Goal: Transaction & Acquisition: Book appointment/travel/reservation

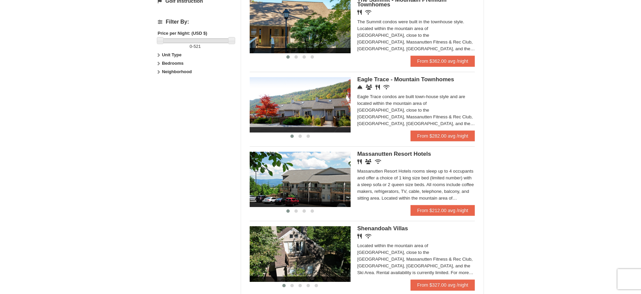
scroll to position [303, 0]
click at [452, 216] on ul "‹ › Regal Vistas - Presidential Homes Restaurant Banquet Facilities Wireless In…" at bounding box center [363, 29] width 226 height 531
click at [453, 212] on link "From $212.00 avg /night" at bounding box center [443, 210] width 65 height 11
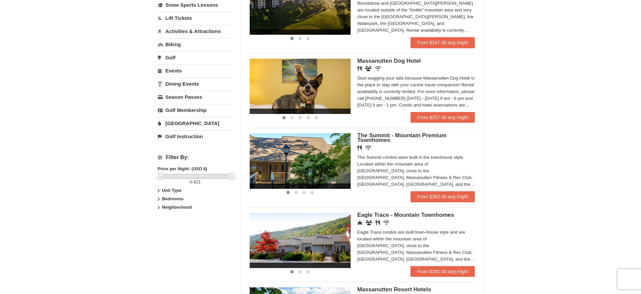
scroll to position [168, 0]
click at [468, 269] on link "From $282.00 avg /night" at bounding box center [443, 270] width 65 height 11
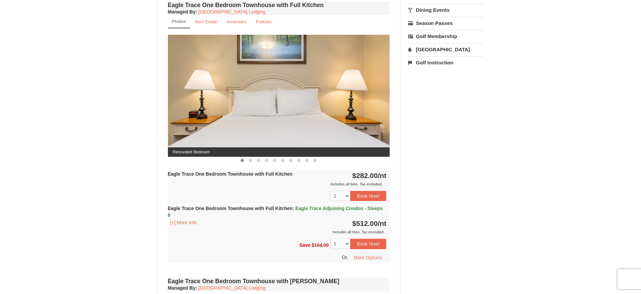
scroll to position [269, 0]
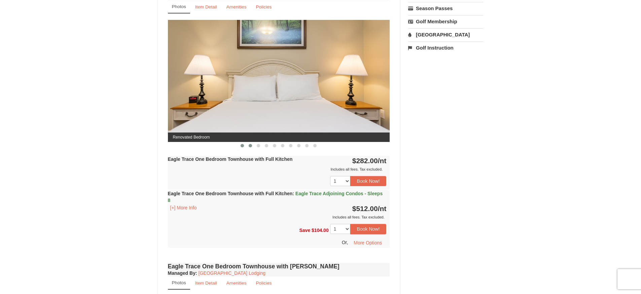
click at [250, 146] on span at bounding box center [250, 145] width 3 height 3
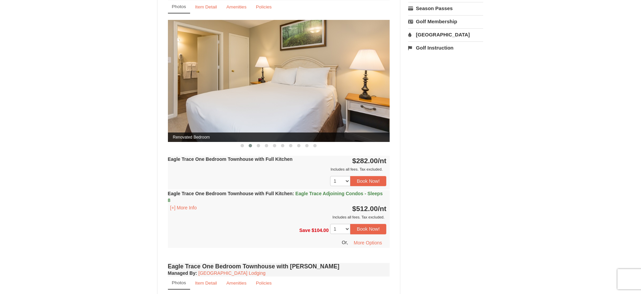
click at [257, 164] on div "Eagle Trace One Bedroom Townhouse with Full Kitchen $282.00 /nt Includes all fe…" at bounding box center [279, 173] width 222 height 34
click at [259, 159] on strong "Eagle Trace One Bedroom Townhouse with Full Kitchen" at bounding box center [230, 158] width 125 height 5
click at [259, 145] on span at bounding box center [258, 145] width 3 height 3
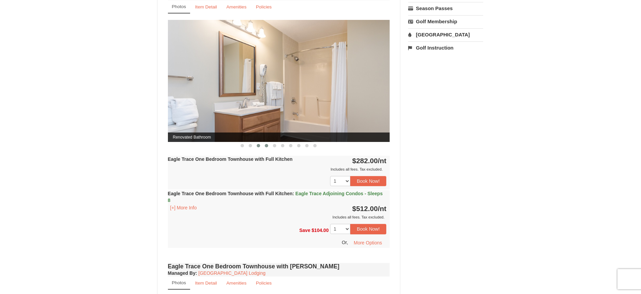
click at [267, 147] on button at bounding box center [267, 145] width 8 height 7
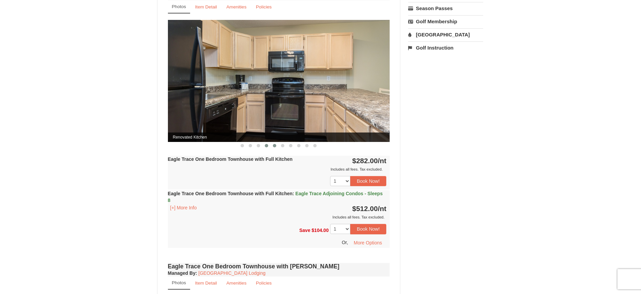
click at [277, 147] on button at bounding box center [275, 145] width 8 height 7
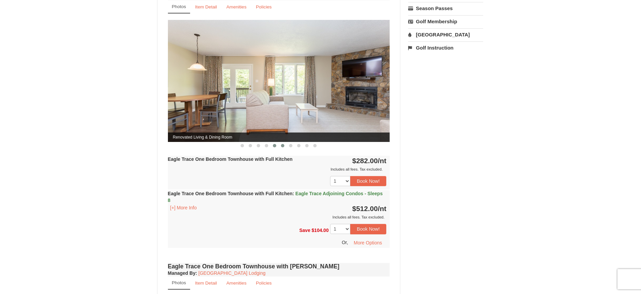
click at [283, 145] on span at bounding box center [282, 145] width 3 height 3
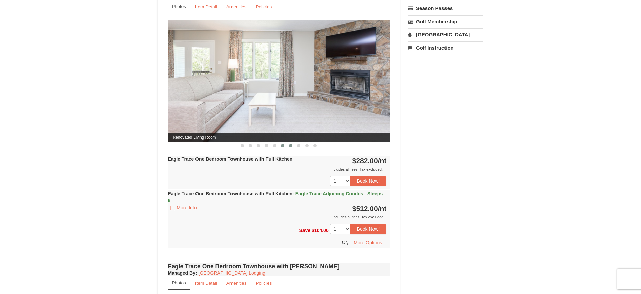
click at [289, 145] on span at bounding box center [290, 145] width 3 height 3
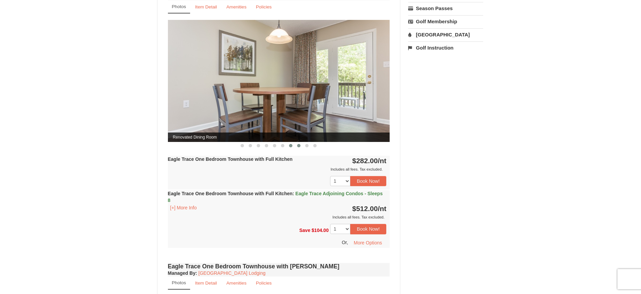
click at [299, 146] on span at bounding box center [298, 145] width 3 height 3
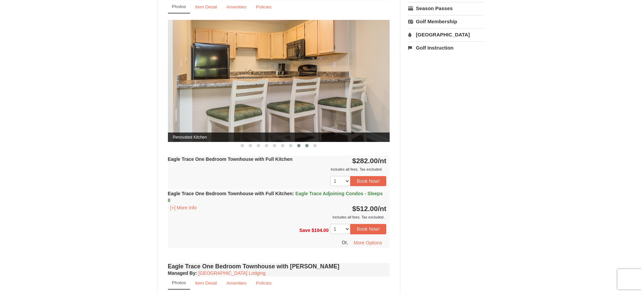
click at [308, 147] on span at bounding box center [306, 145] width 3 height 3
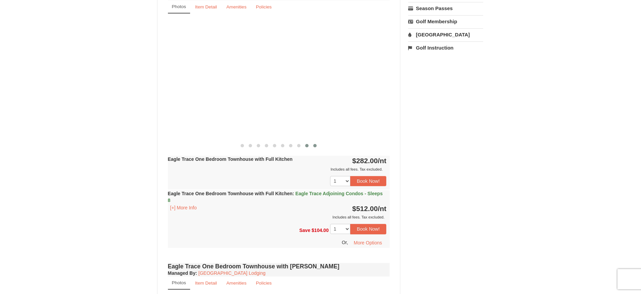
click at [315, 146] on span at bounding box center [314, 145] width 3 height 3
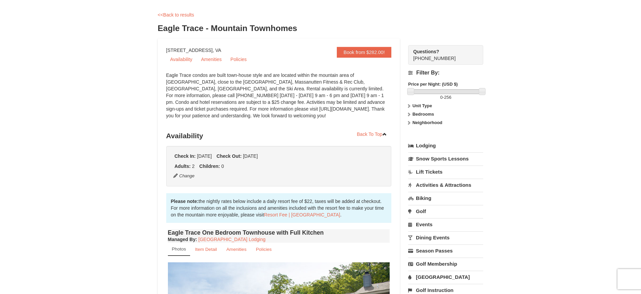
scroll to position [0, 0]
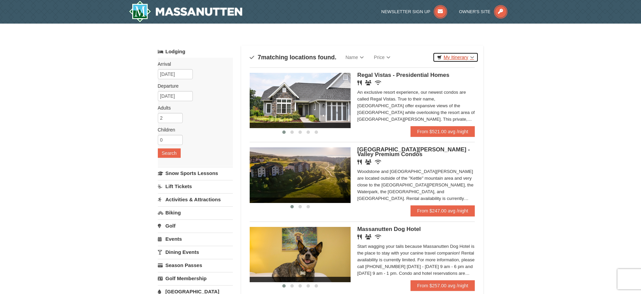
click at [473, 60] on link "My Itinerary" at bounding box center [455, 57] width 45 height 10
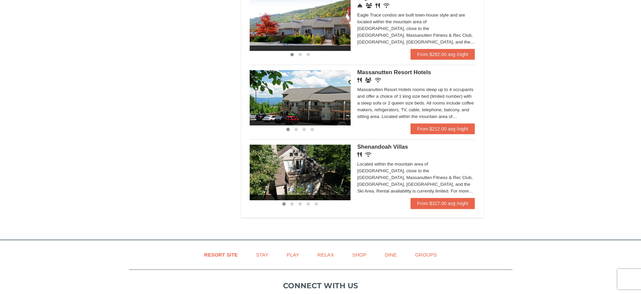
scroll to position [492, 0]
